Goal: Task Accomplishment & Management: Manage account settings

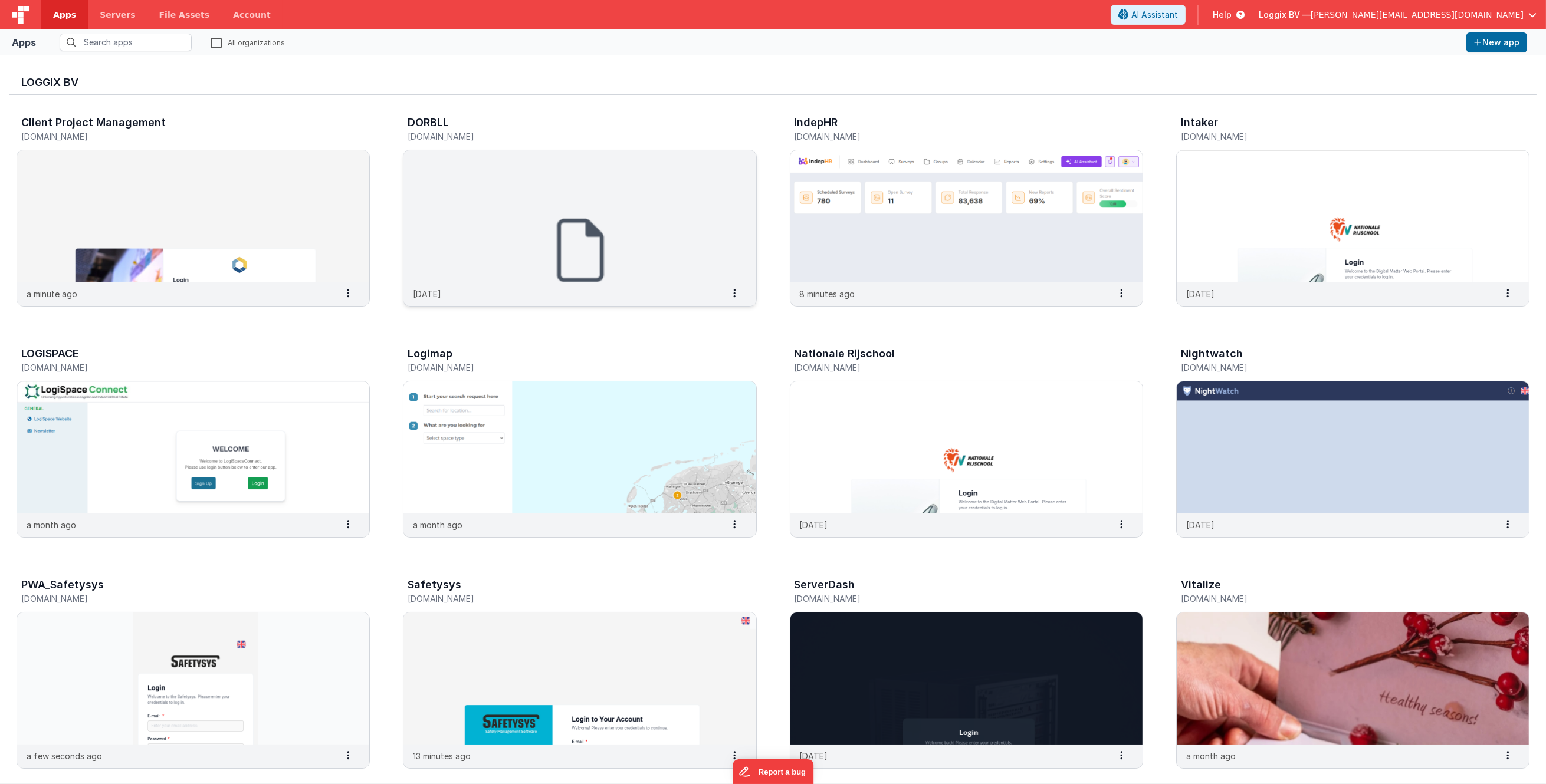
click at [609, 188] on img at bounding box center [580, 216] width 352 height 132
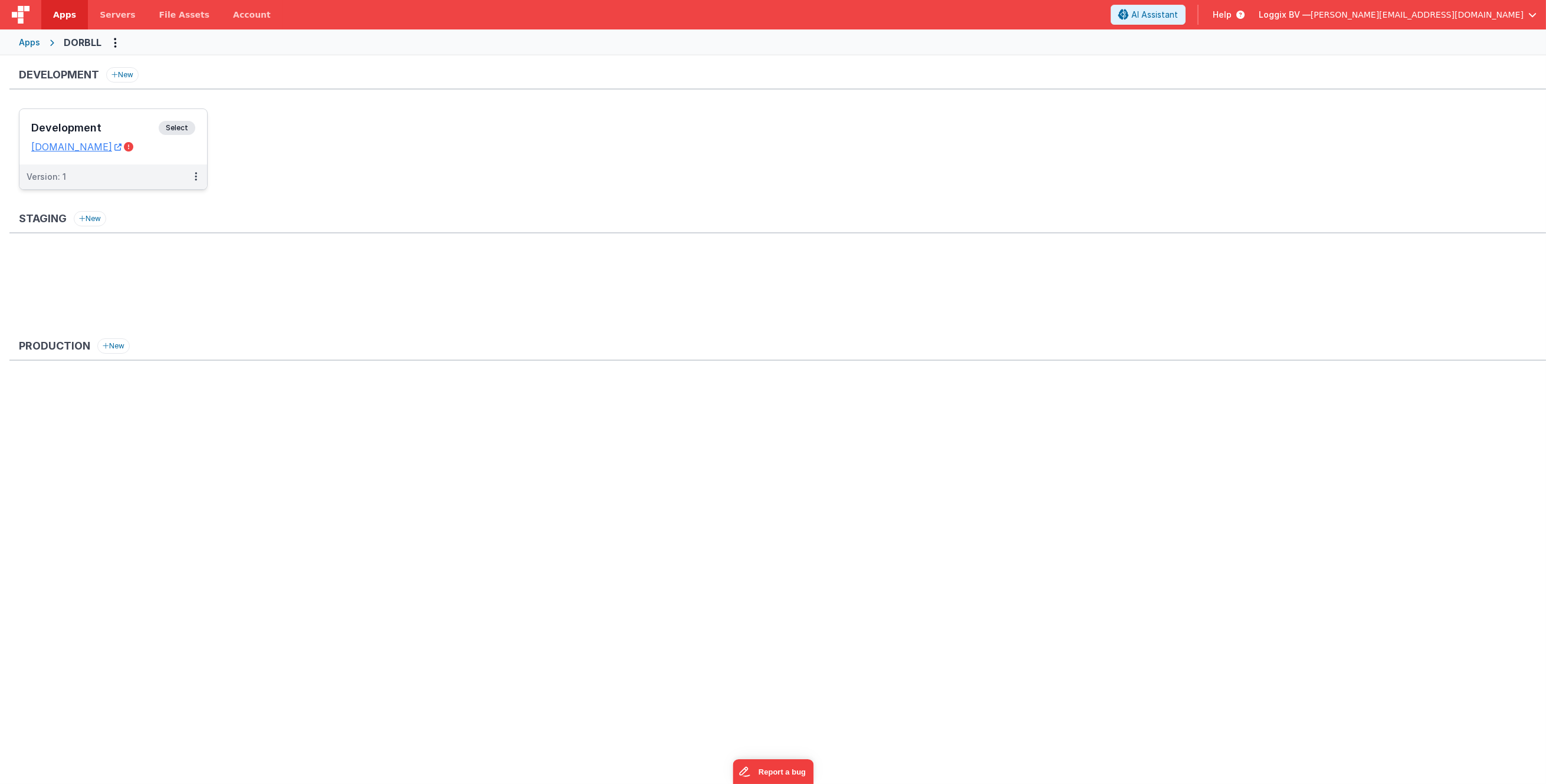
click at [193, 149] on dd "[DOMAIN_NAME]" at bounding box center [113, 147] width 164 height 12
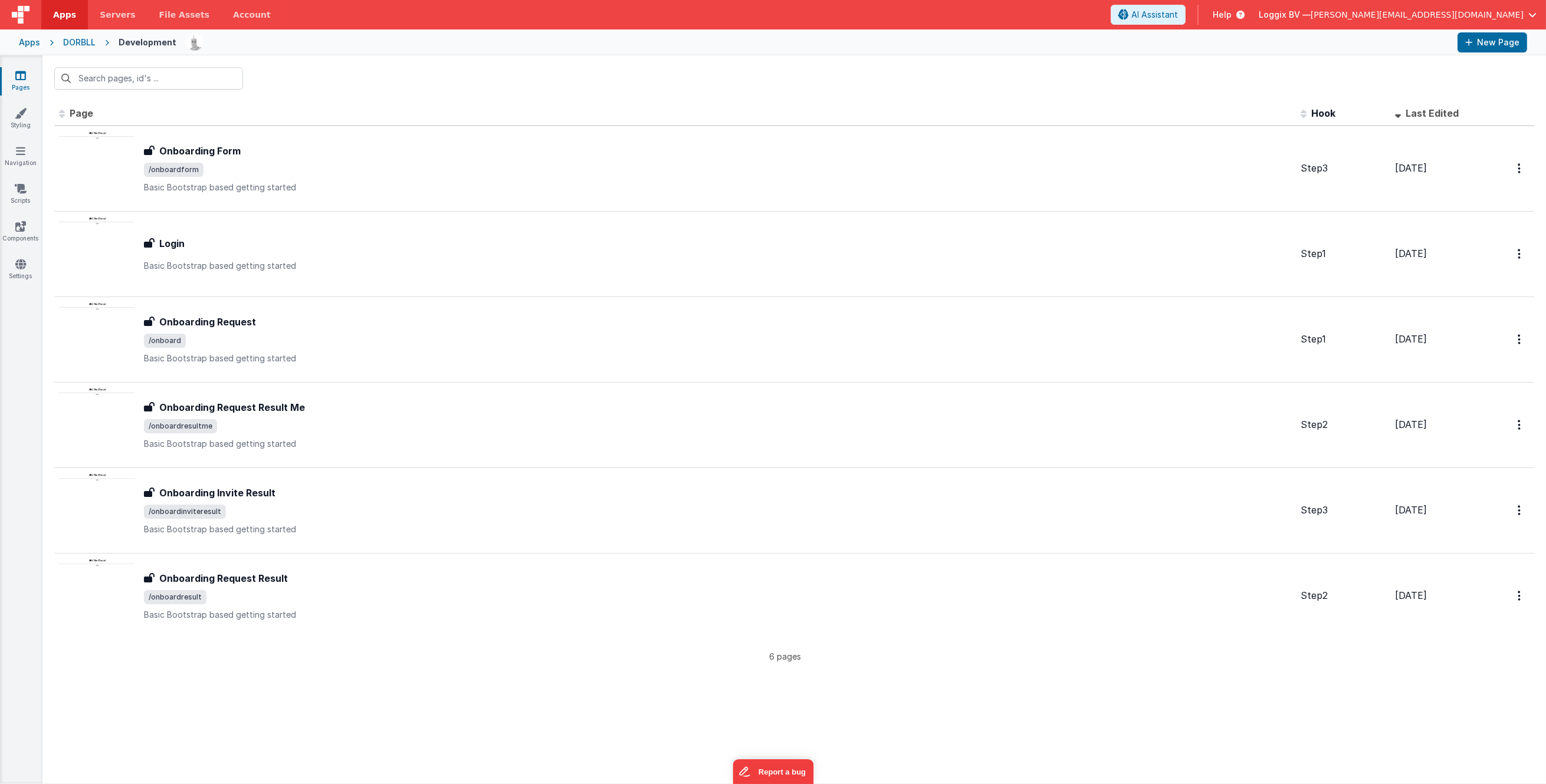
click at [67, 37] on div "DORBLL" at bounding box center [79, 42] width 32 height 12
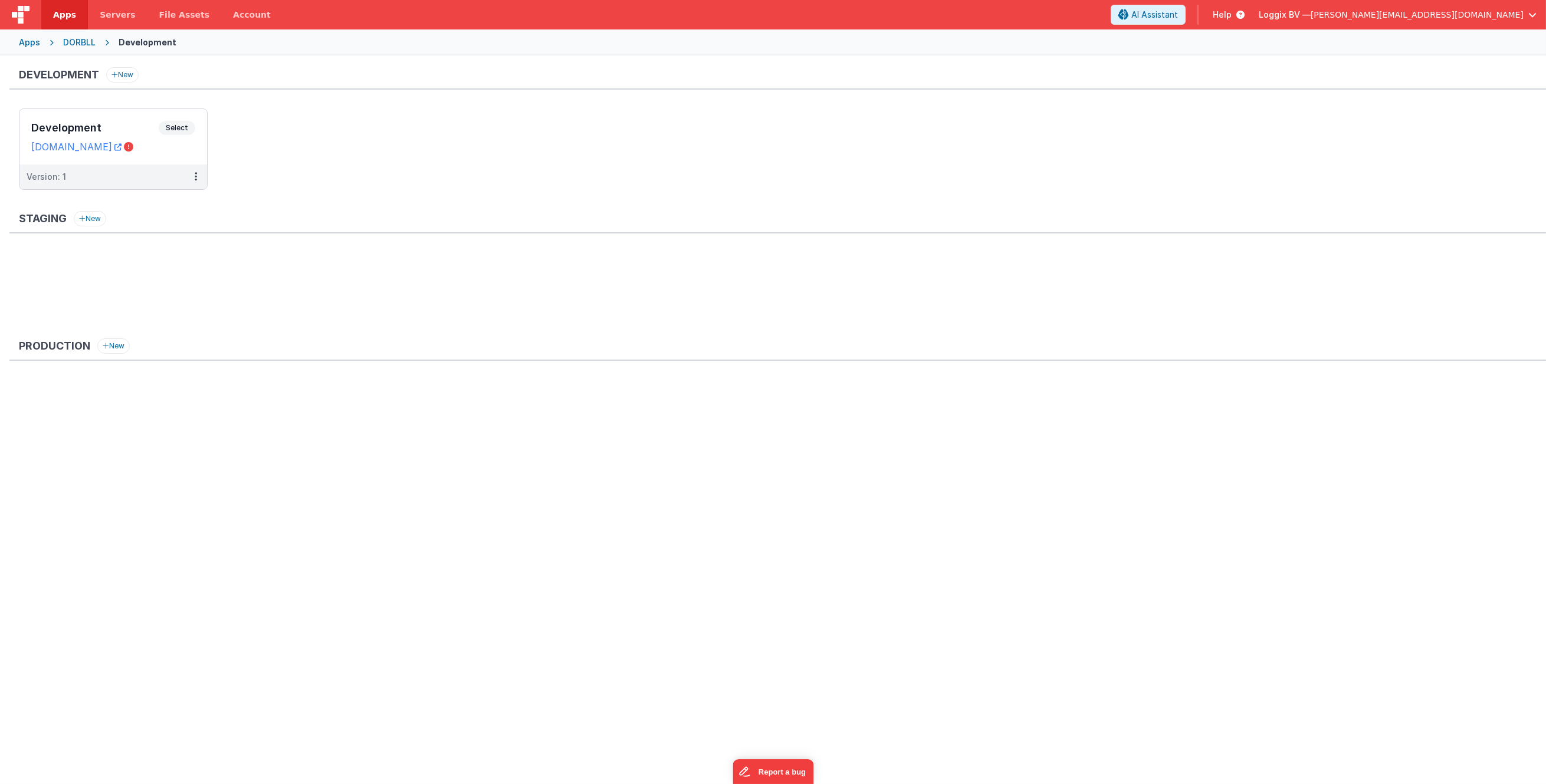
click at [35, 40] on div "Apps" at bounding box center [29, 42] width 21 height 12
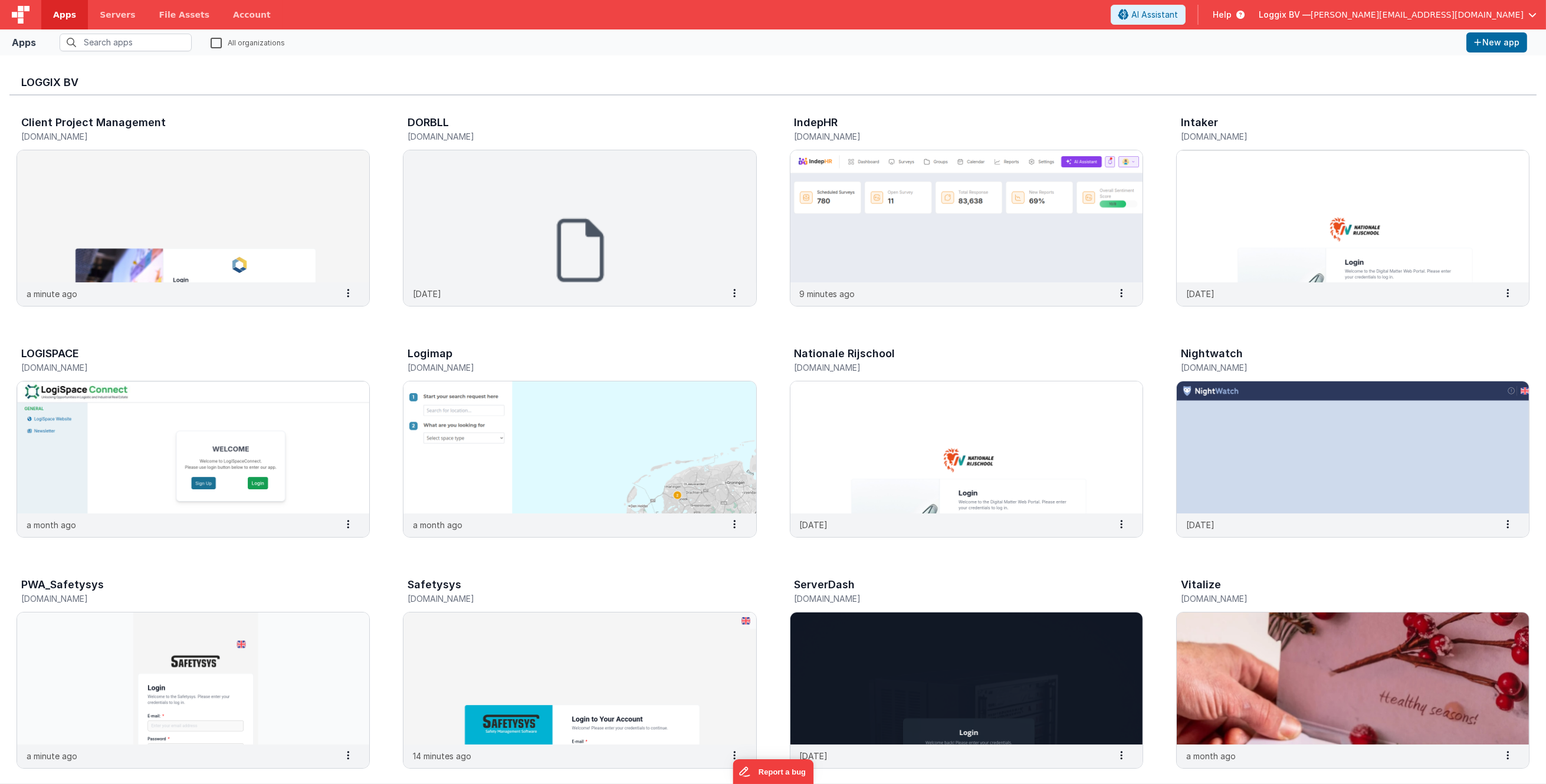
click at [1521, 9] on span "[PERSON_NAME][EMAIL_ADDRESS][DOMAIN_NAME]" at bounding box center [1416, 14] width 213 height 12
click at [1493, 83] on div "LogiSpaceConnect" at bounding box center [1442, 85] width 175 height 12
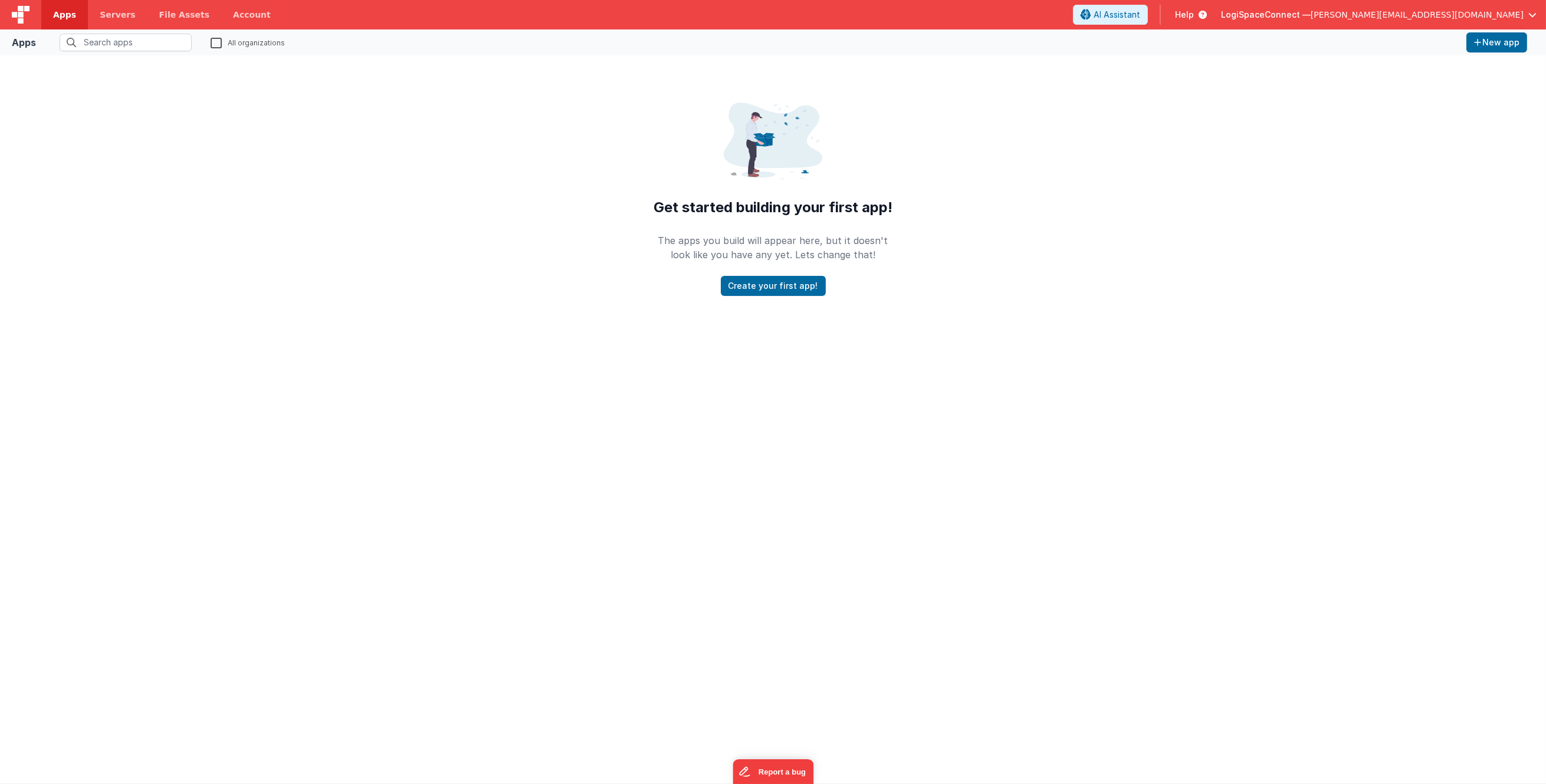
click at [1480, 14] on span "[PERSON_NAME][EMAIL_ADDRESS][DOMAIN_NAME]" at bounding box center [1416, 14] width 213 height 12
click at [1409, 132] on span "V.T.C.S. B.V." at bounding box center [1389, 135] width 46 height 12
click at [1499, 11] on span "[PERSON_NAME][EMAIL_ADDRESS][DOMAIN_NAME]" at bounding box center [1416, 14] width 213 height 12
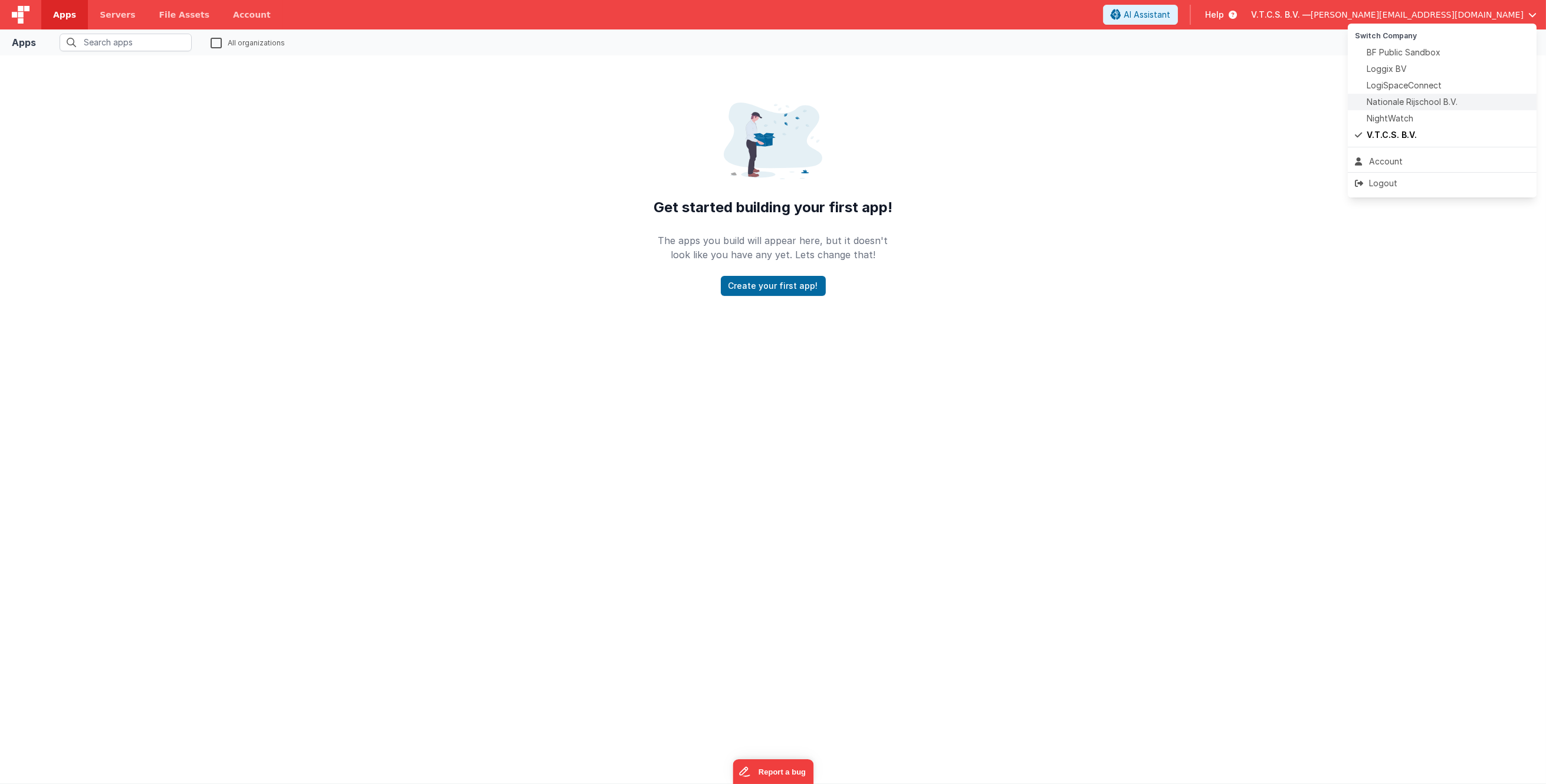
click at [1462, 103] on div "Nationale Rijschool B.V." at bounding box center [1442, 102] width 175 height 12
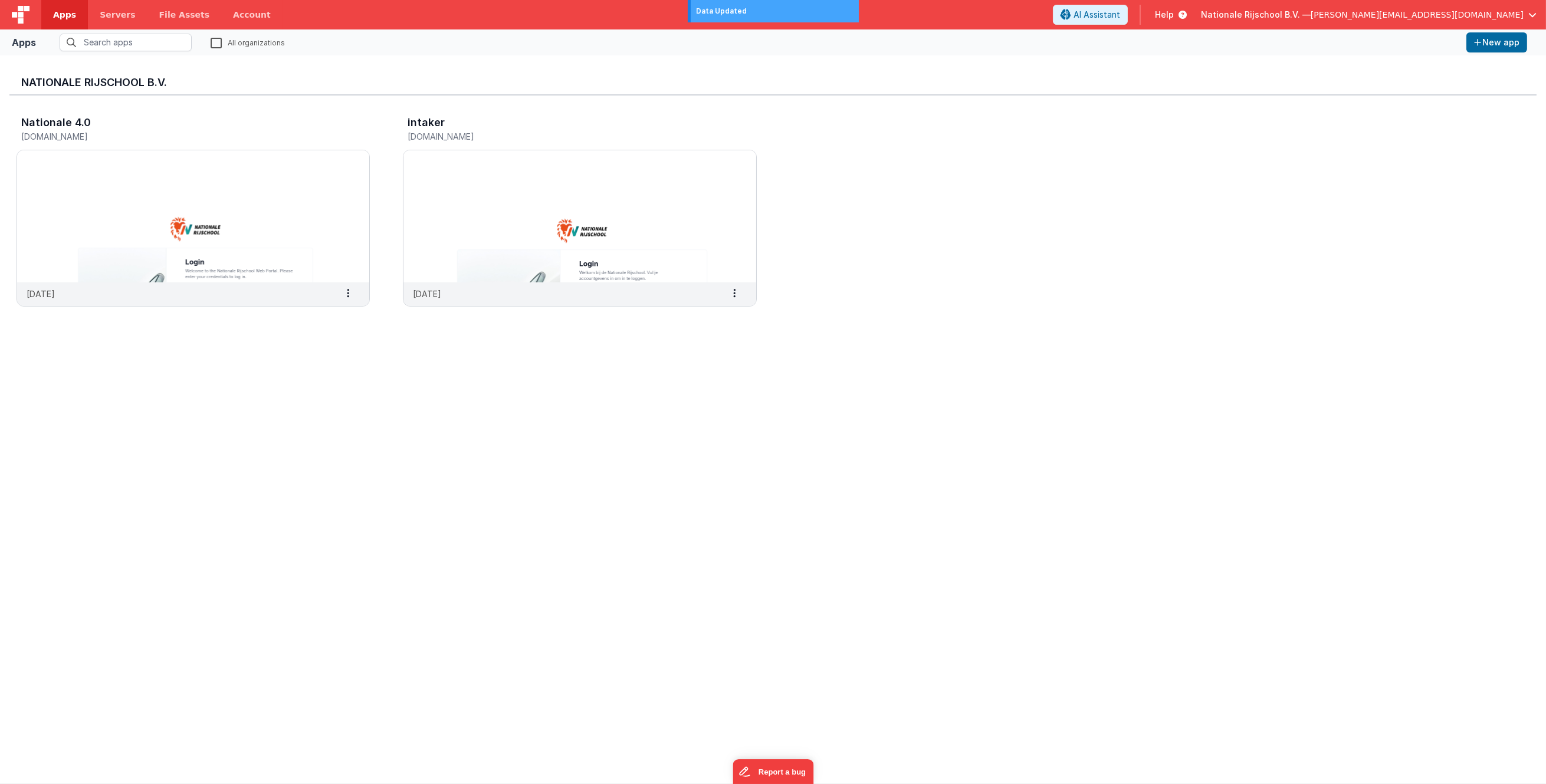
click at [1505, 11] on span "[PERSON_NAME][EMAIL_ADDRESS][DOMAIN_NAME]" at bounding box center [1416, 14] width 213 height 12
click at [1457, 74] on div "Loggix BV" at bounding box center [1442, 69] width 175 height 12
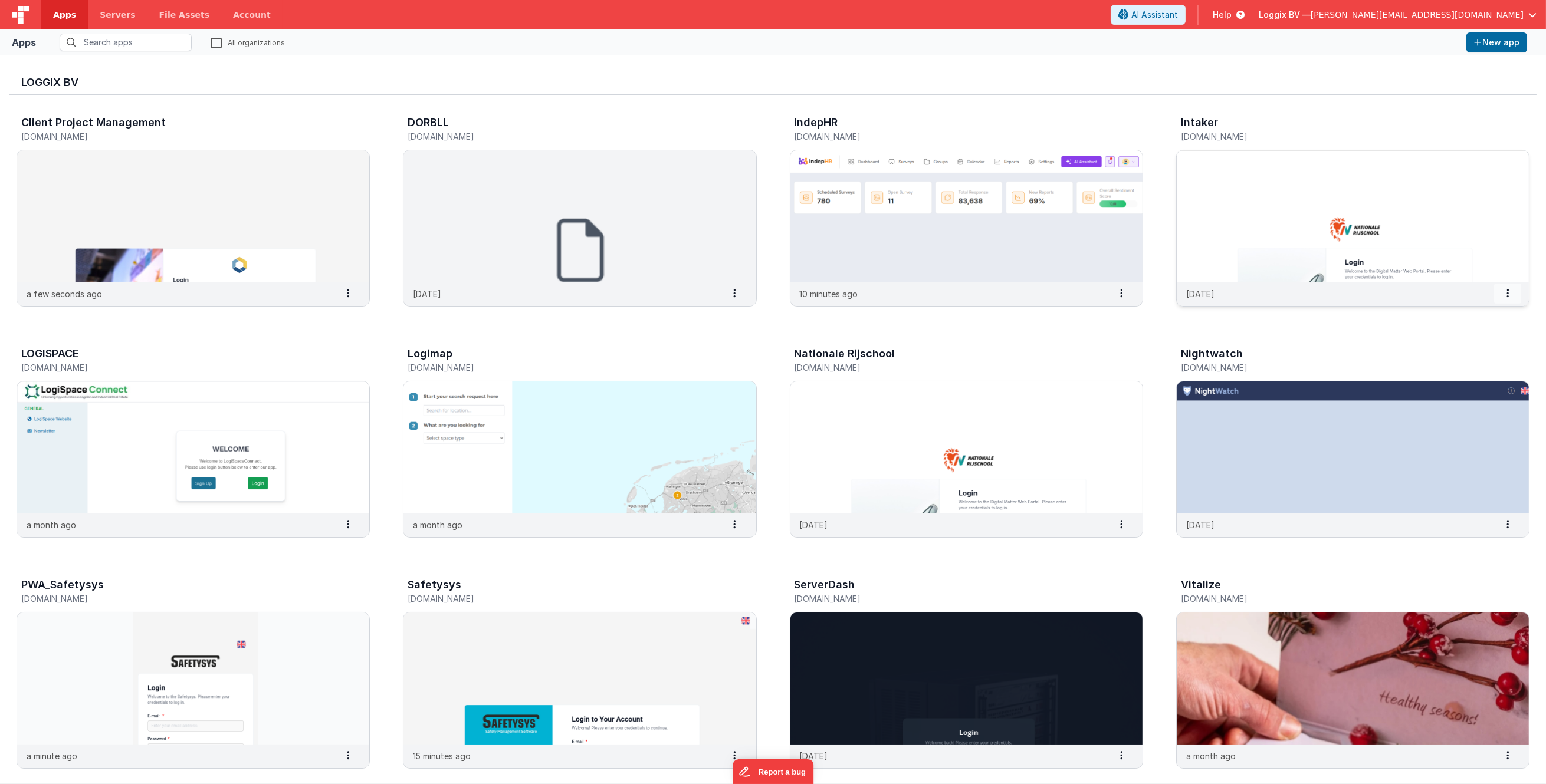
click at [1508, 293] on icon at bounding box center [1507, 293] width 2 height 1
click at [1490, 378] on span "Delete App" at bounding box center [1482, 380] width 44 height 10
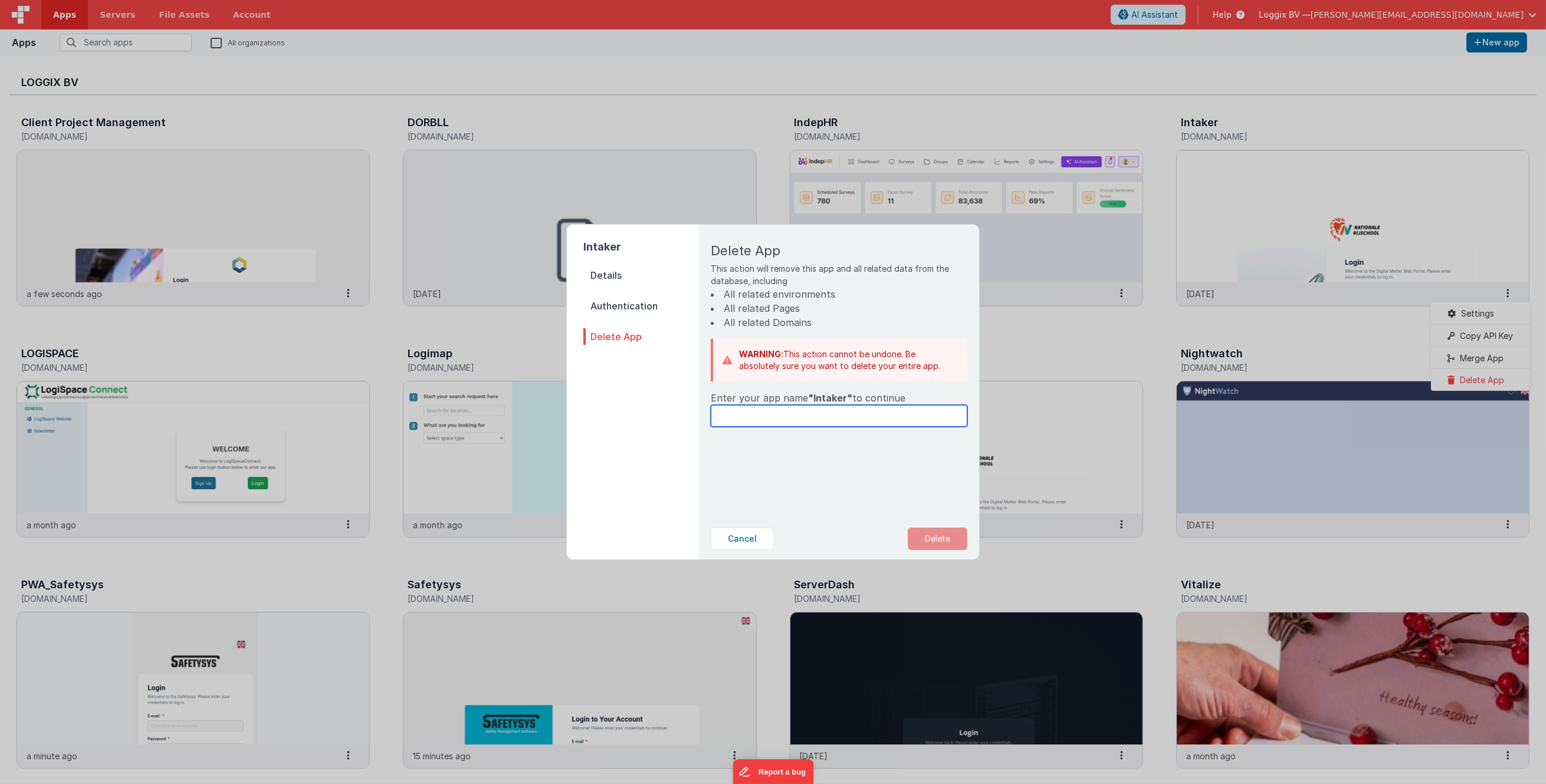
click at [787, 409] on input "text" at bounding box center [839, 415] width 256 height 22
type input "Intaker"
click at [947, 533] on button "Delete" at bounding box center [937, 539] width 59 height 22
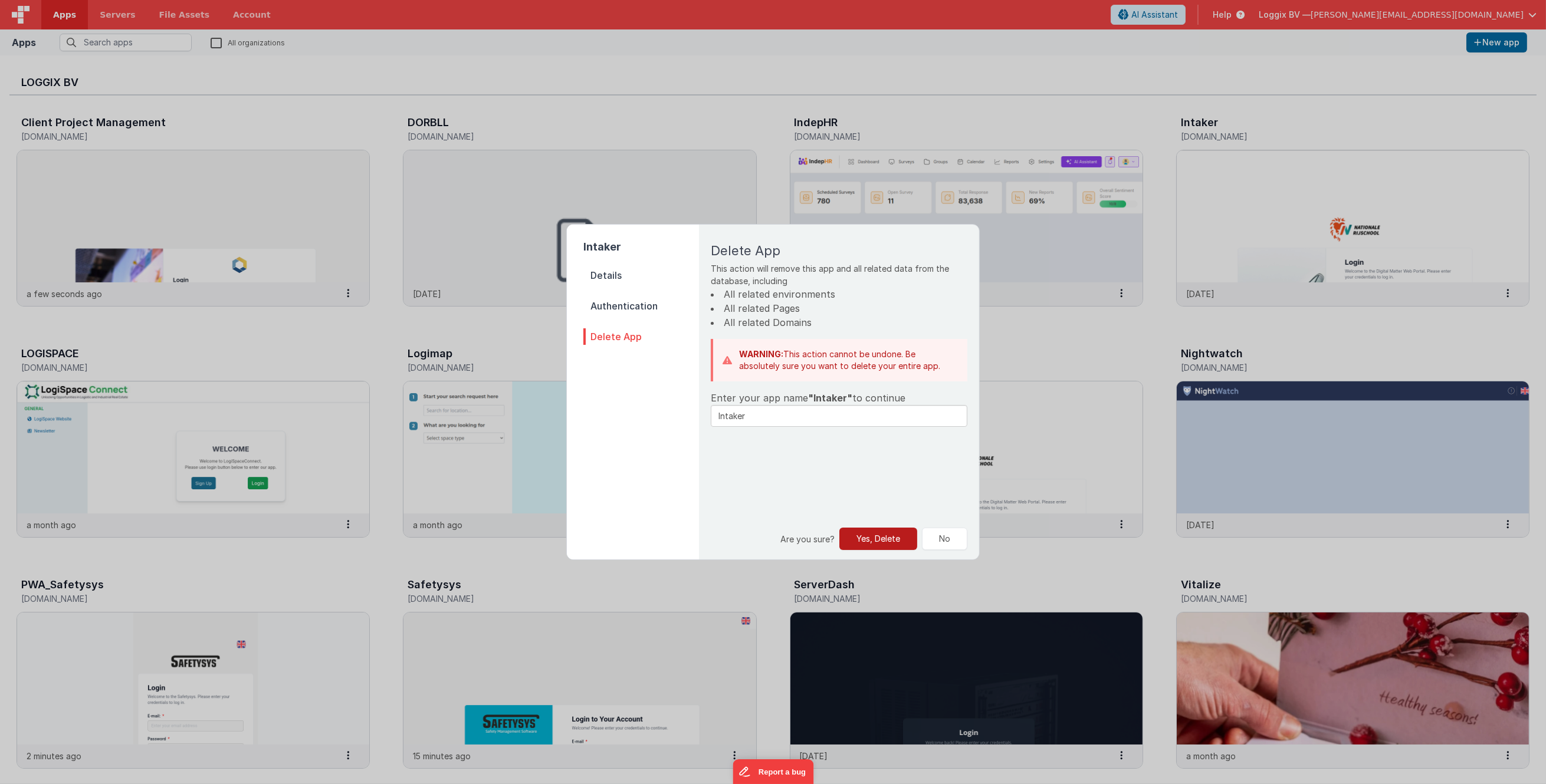
click at [860, 538] on button "Yes, Delete" at bounding box center [878, 539] width 78 height 22
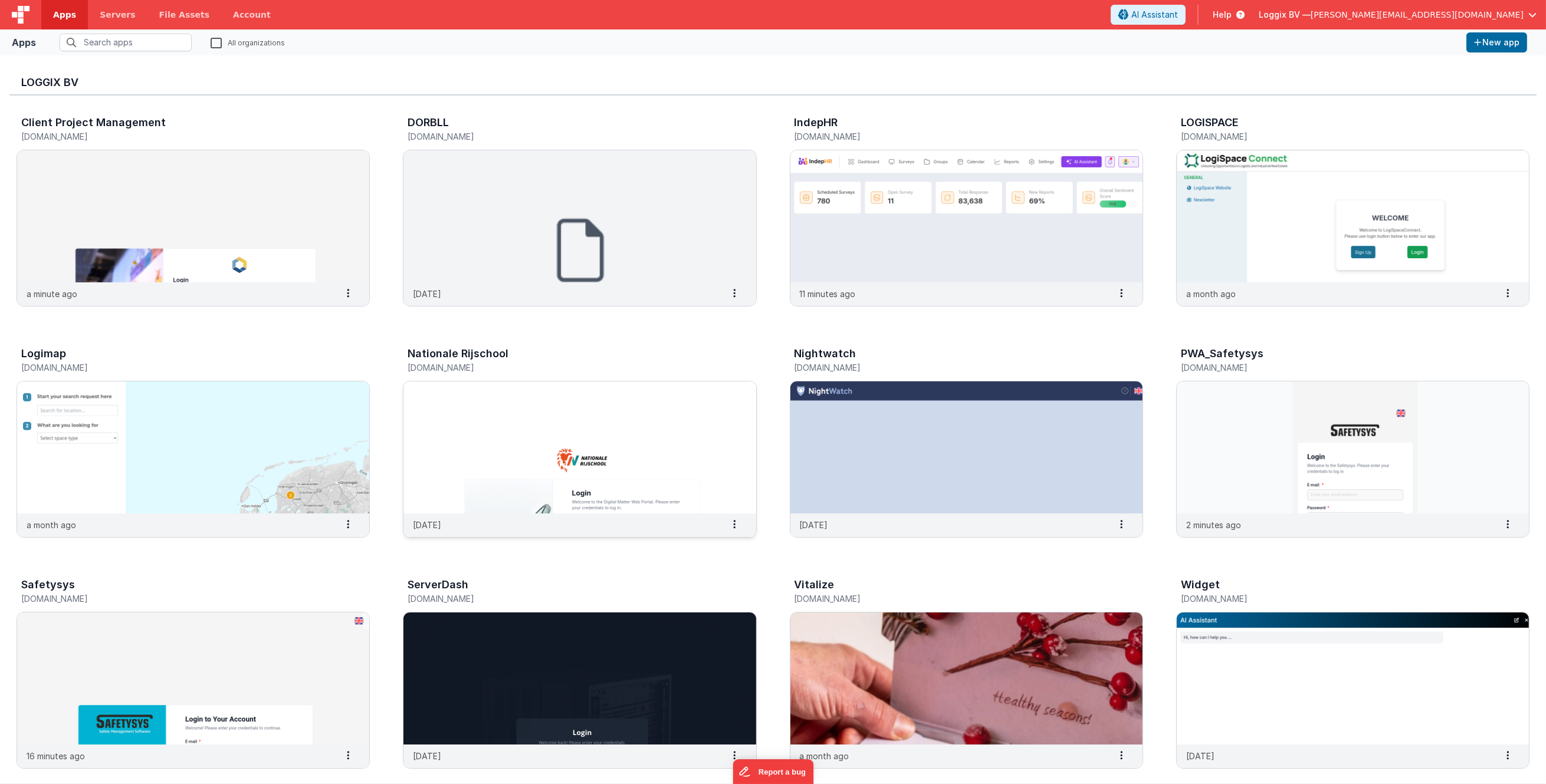
click at [585, 464] on img at bounding box center [580, 448] width 352 height 132
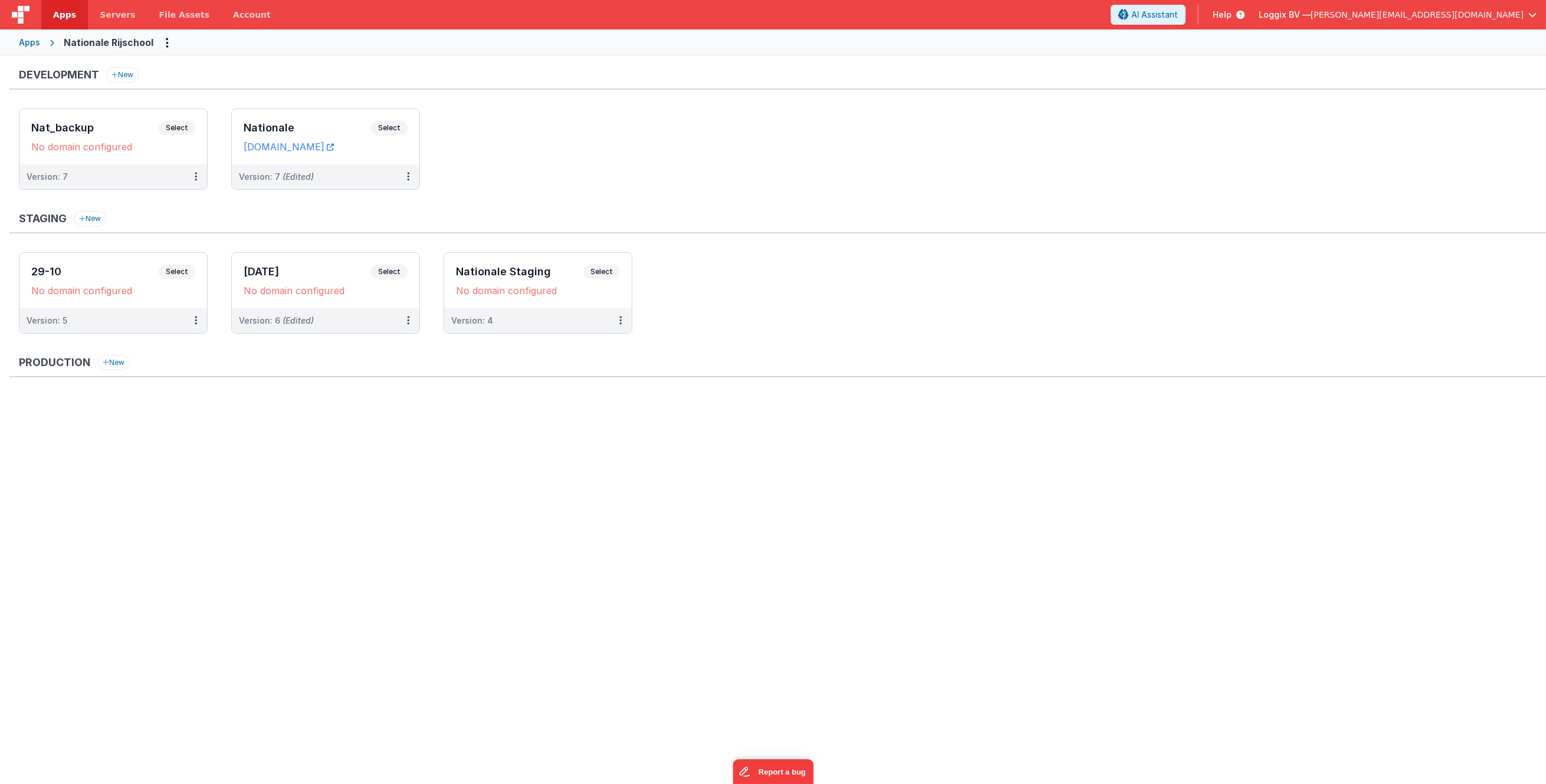
click at [24, 38] on div "Apps" at bounding box center [29, 42] width 21 height 12
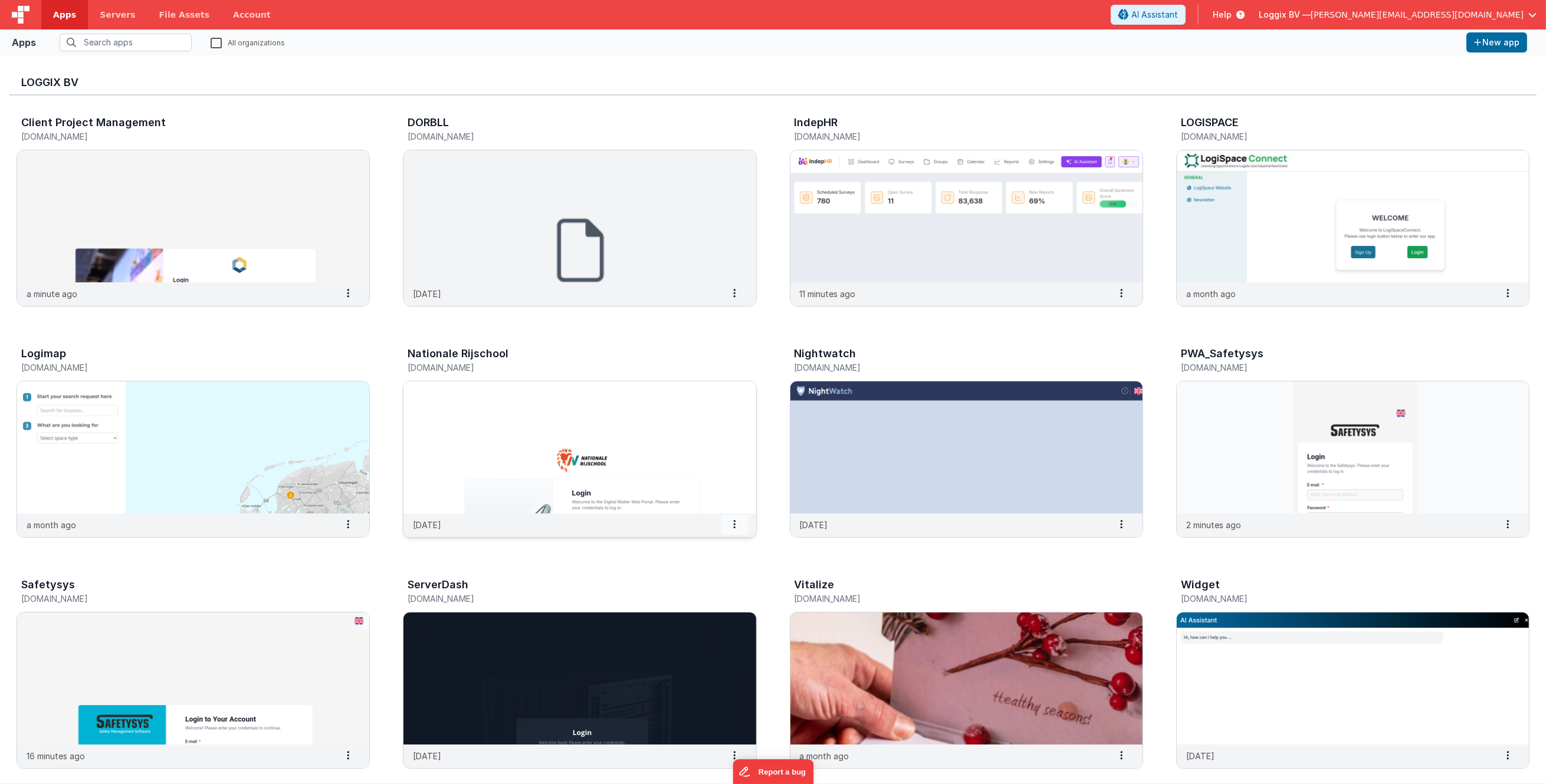
click at [737, 525] on span at bounding box center [734, 525] width 27 height 20
click at [709, 609] on span "Delete App" at bounding box center [708, 612] width 44 height 10
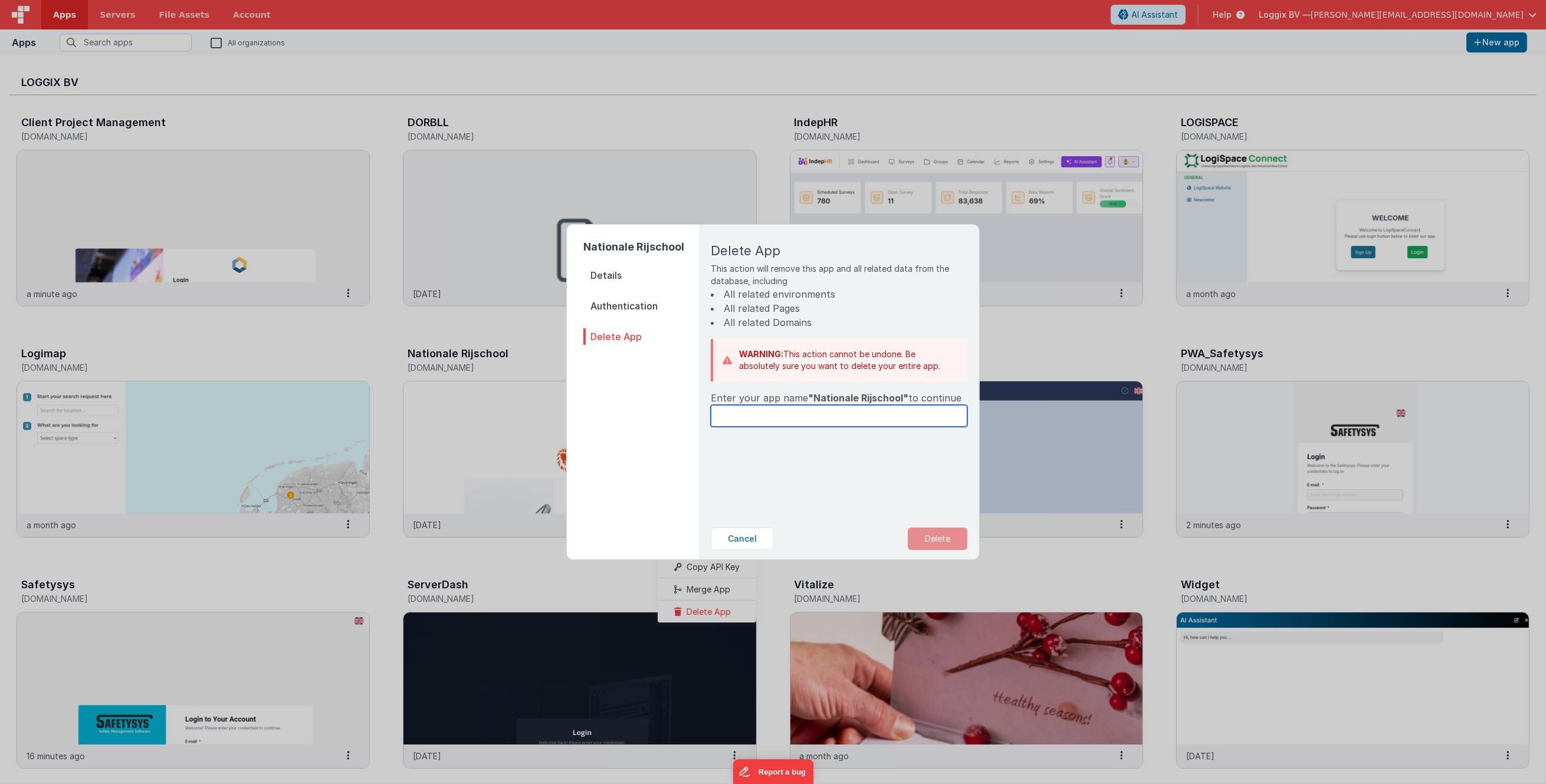
click at [782, 420] on input "text" at bounding box center [839, 415] width 256 height 22
type input "Nationale Rijschool"
click at [954, 530] on button "Delete" at bounding box center [937, 539] width 59 height 22
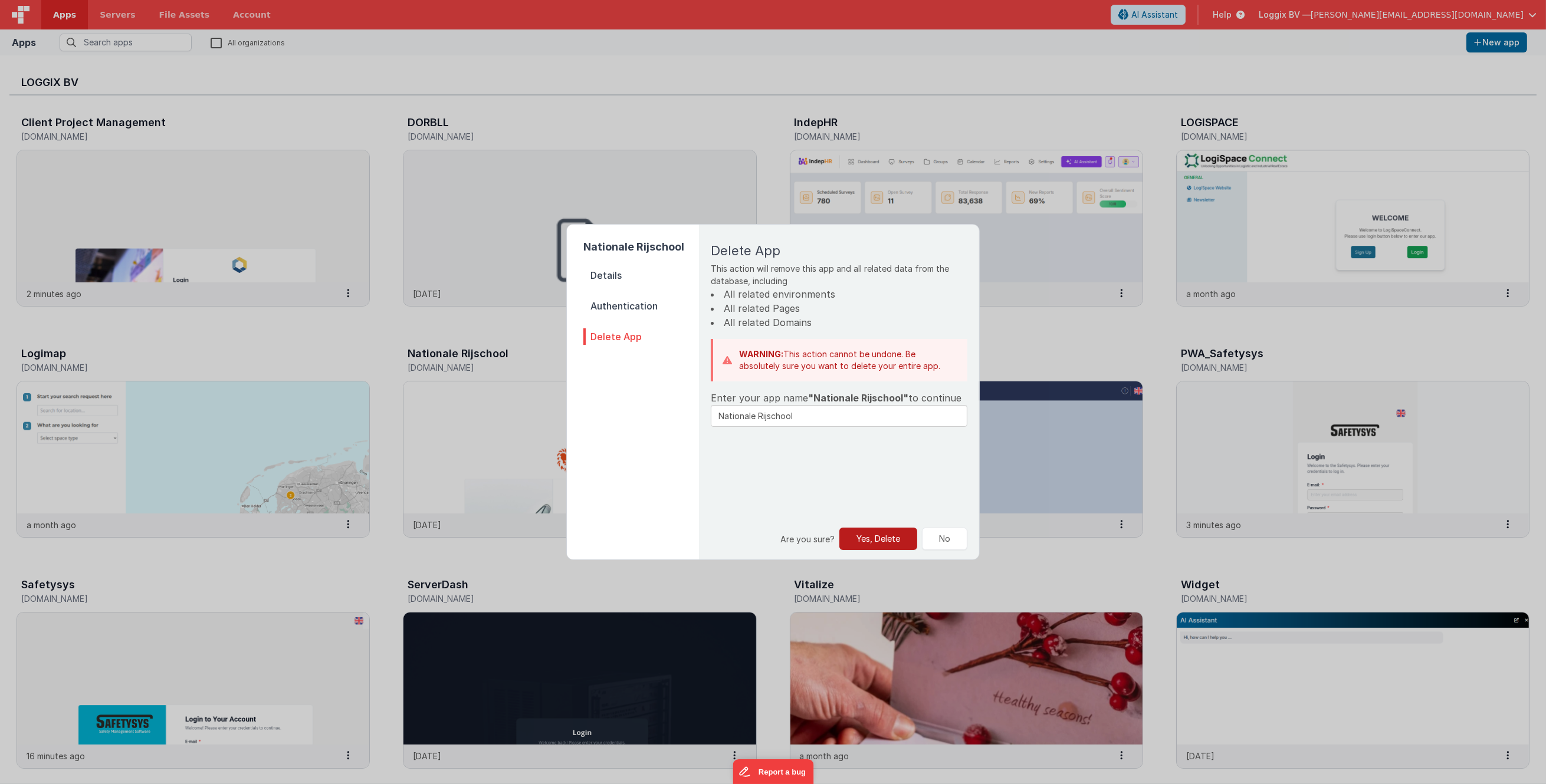
click at [871, 536] on button "Yes, Delete" at bounding box center [878, 539] width 78 height 22
